Goal: Transaction & Acquisition: Purchase product/service

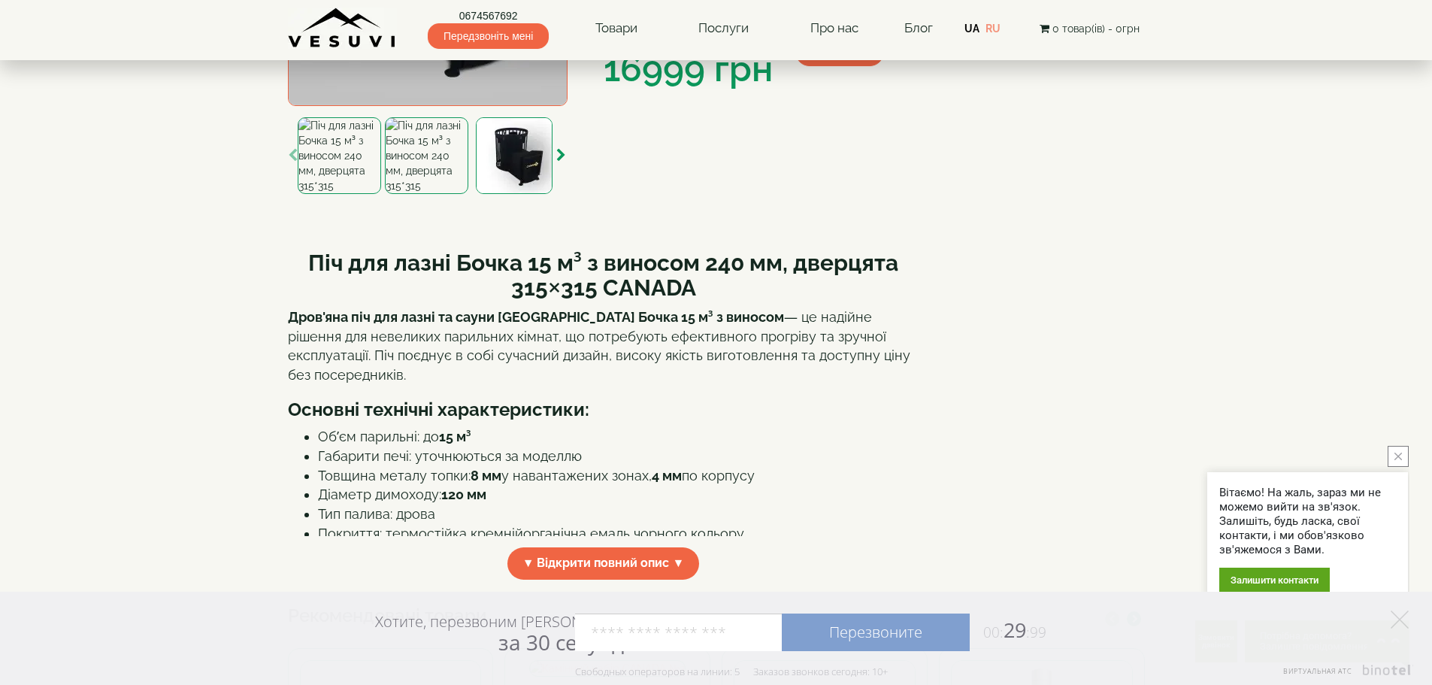
scroll to position [301, 0]
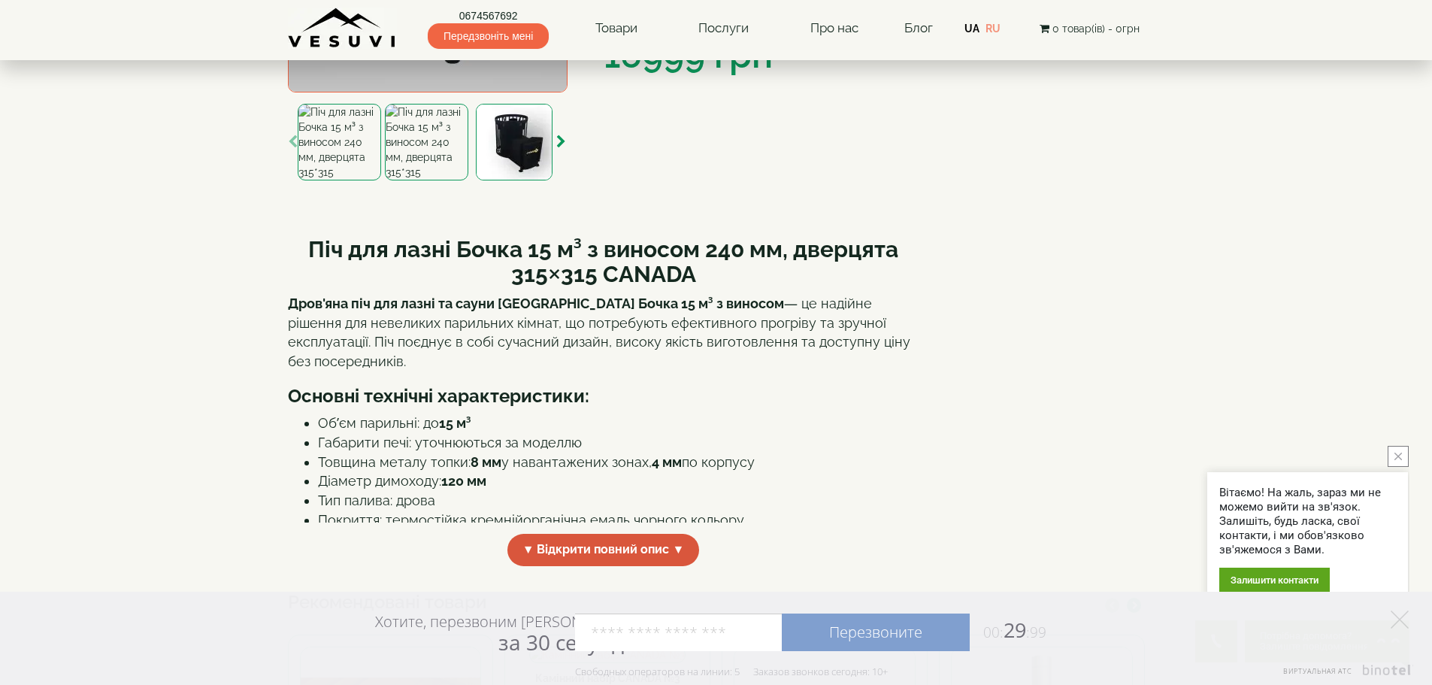
click at [594, 549] on span "▼ Відкрити повний опис ▼" at bounding box center [603, 550] width 192 height 32
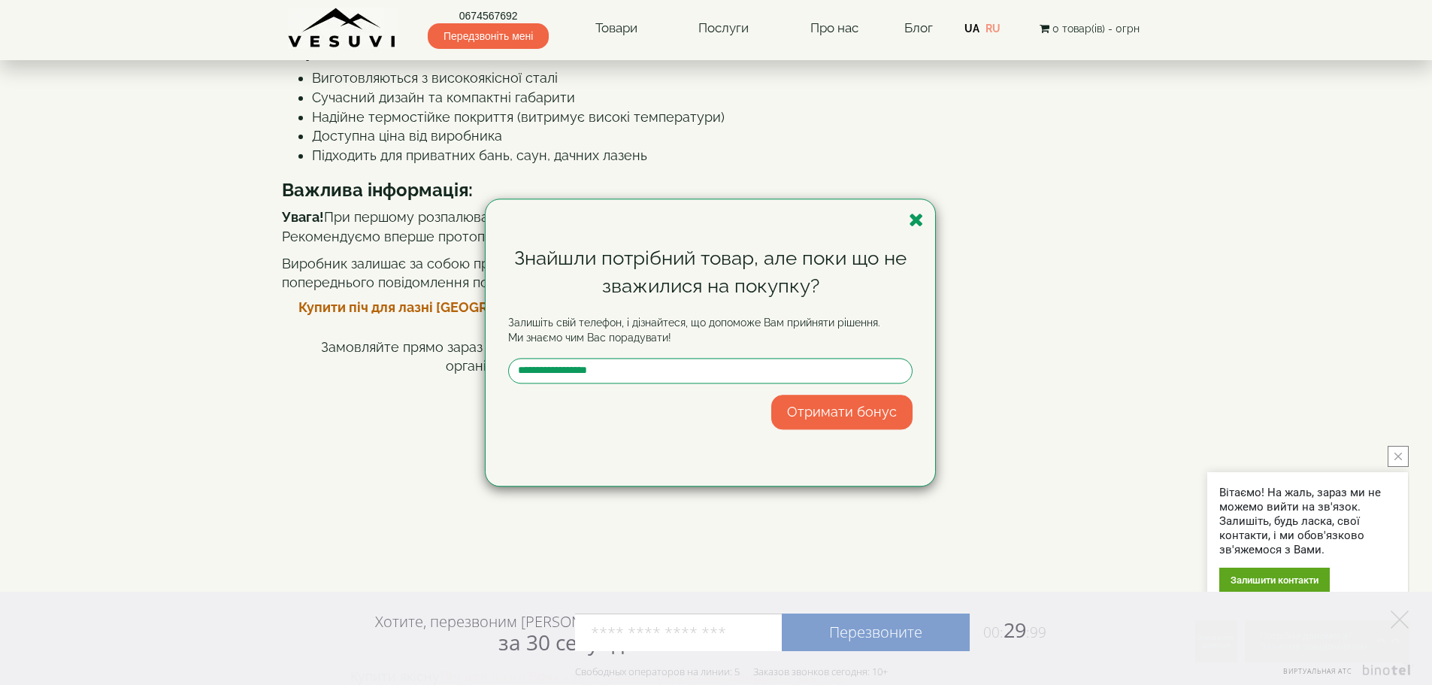
scroll to position [1203, 0]
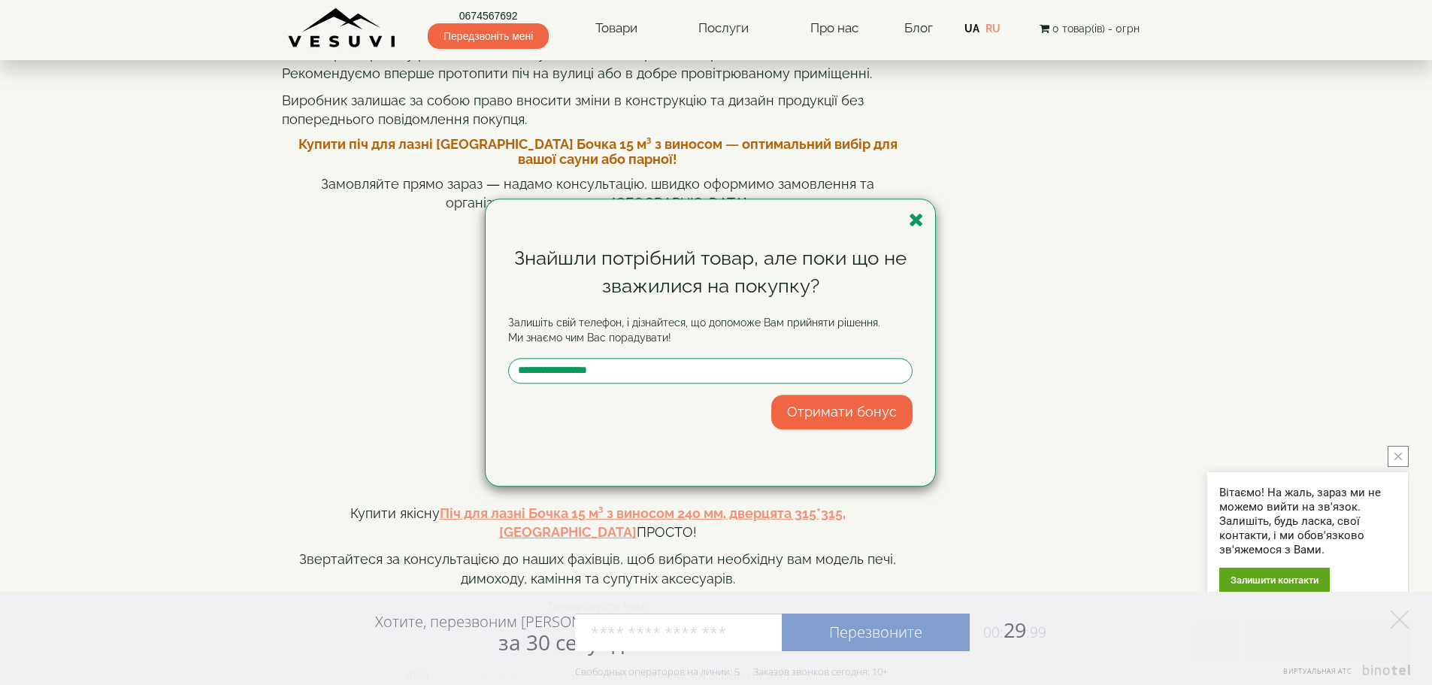
click at [904, 219] on div "Знайшли потрібний товар, але поки що не зважилися на покупку? Залишіть свій тел…" at bounding box center [710, 342] width 449 height 286
click at [914, 216] on icon "button" at bounding box center [916, 219] width 15 height 19
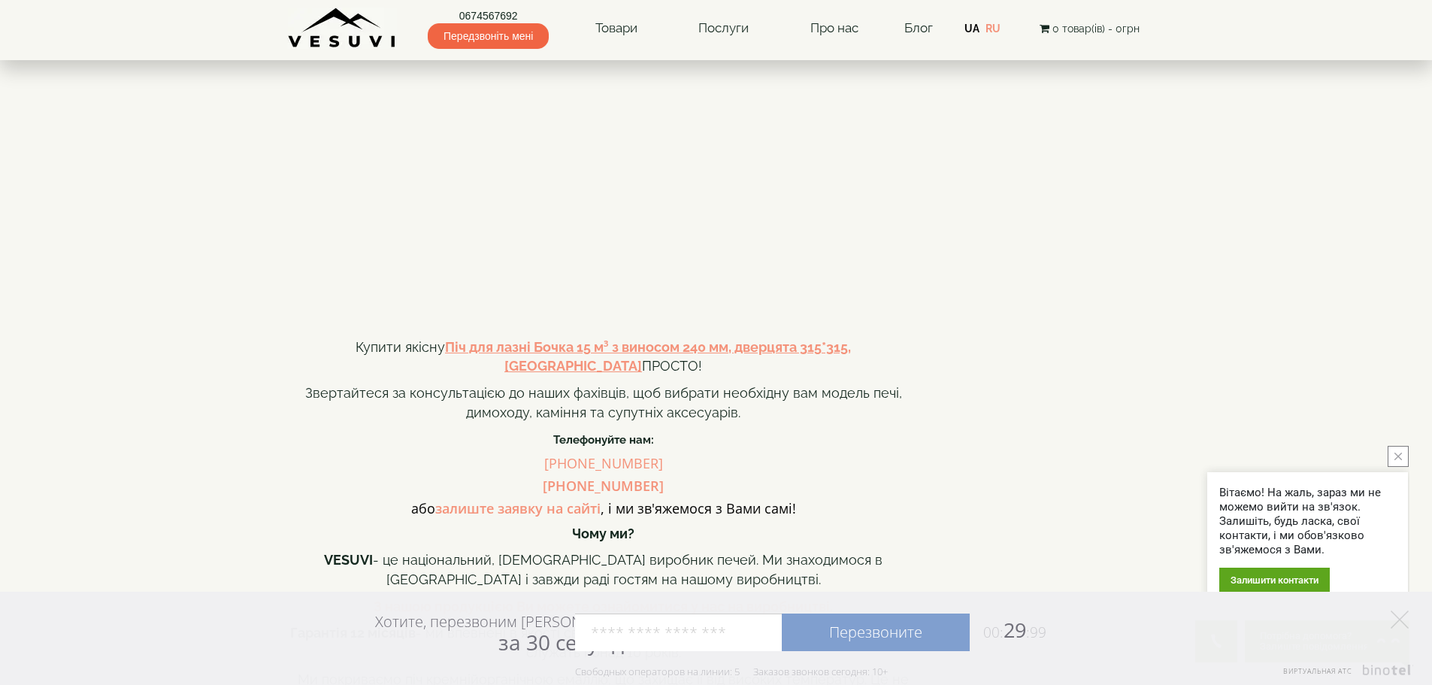
scroll to position [1303, 0]
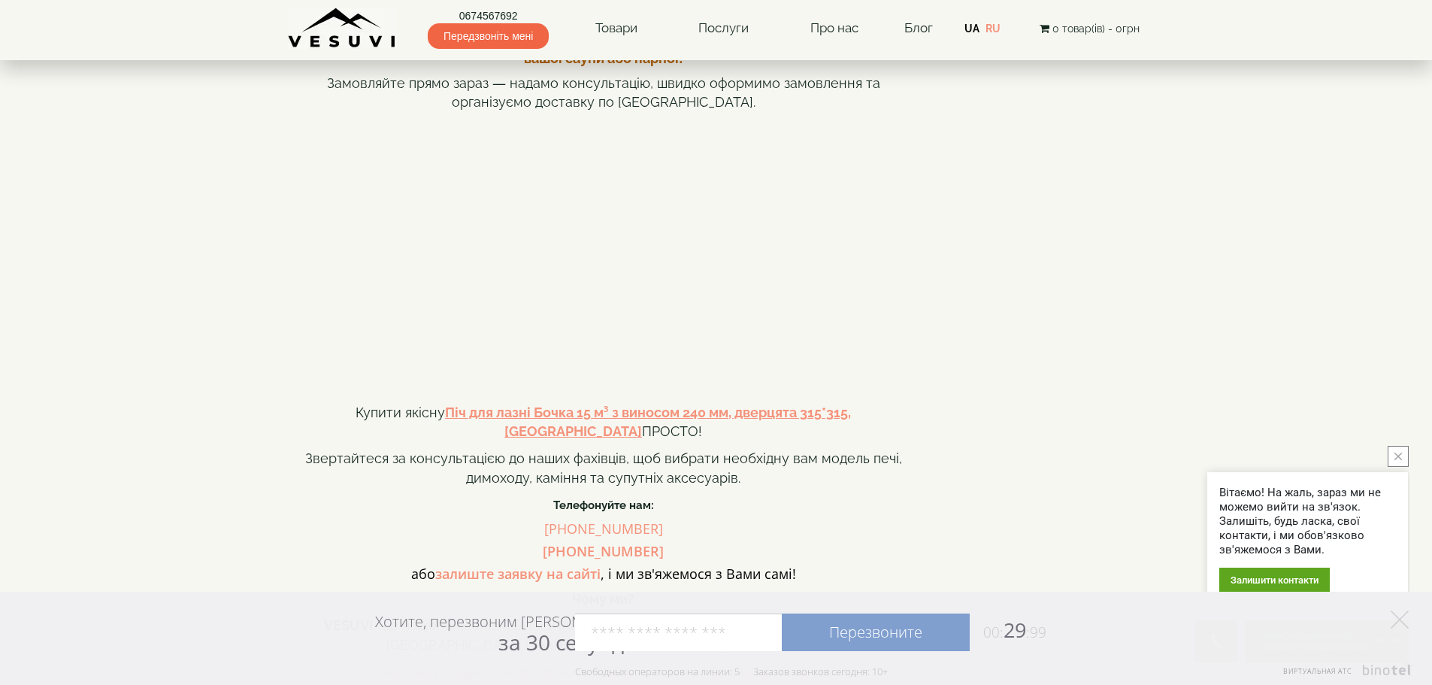
click at [1396, 457] on icon "close button" at bounding box center [1398, 456] width 8 height 8
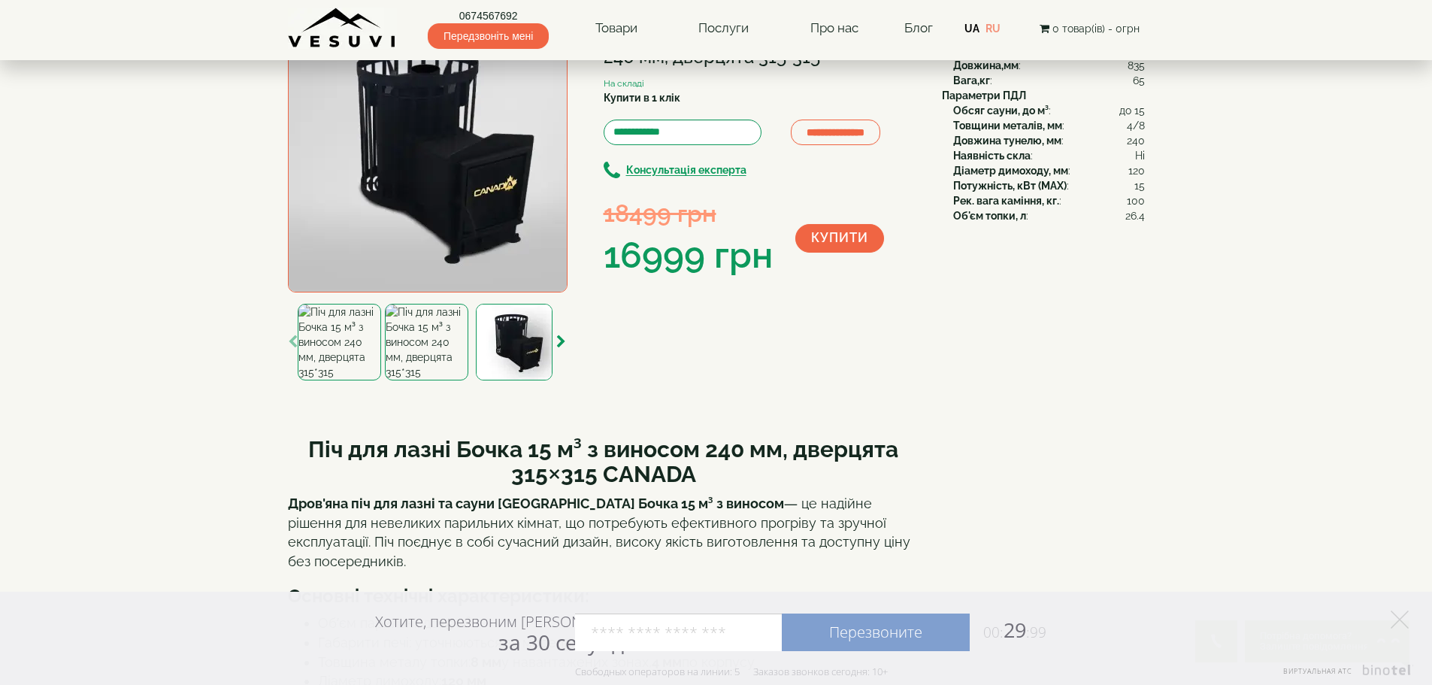
scroll to position [26, 0]
